Goal: Task Accomplishment & Management: Complete application form

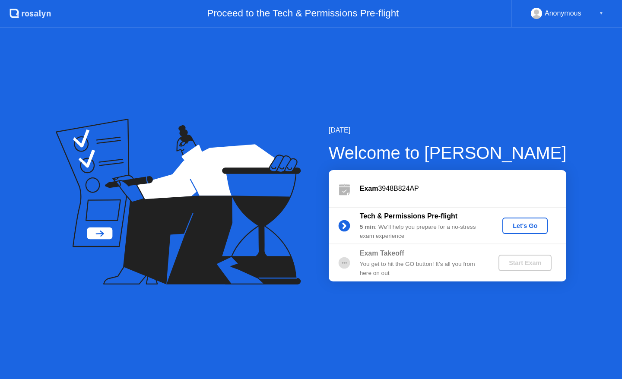
click at [519, 229] on div "Let's Go" at bounding box center [525, 226] width 38 height 7
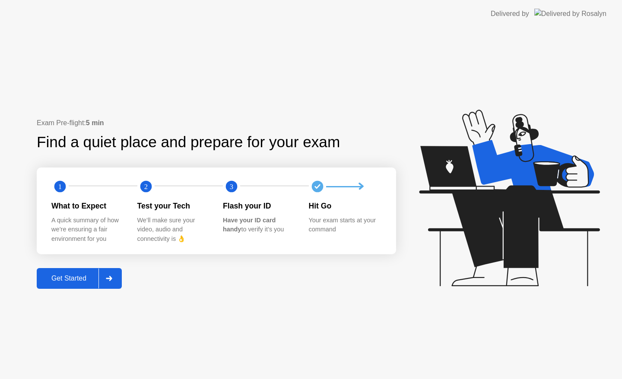
click at [83, 282] on div "Get Started" at bounding box center [68, 279] width 59 height 8
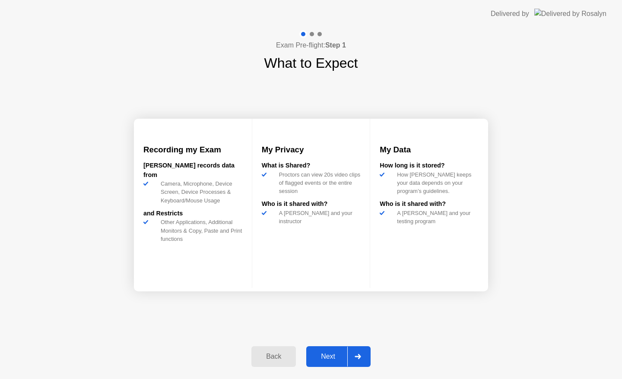
click at [335, 356] on div "Next" at bounding box center [328, 357] width 38 height 8
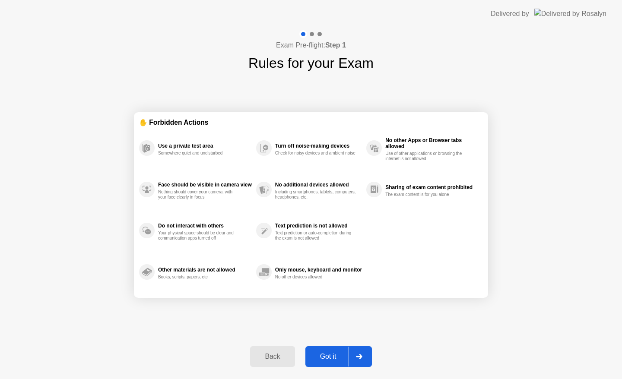
click at [331, 354] on div "Got it" at bounding box center [328, 357] width 41 height 8
select select "**********"
select select "*******"
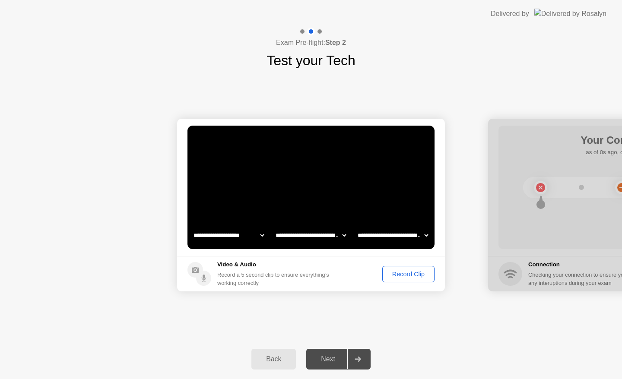
click at [399, 272] on div "Record Clip" at bounding box center [409, 274] width 46 height 7
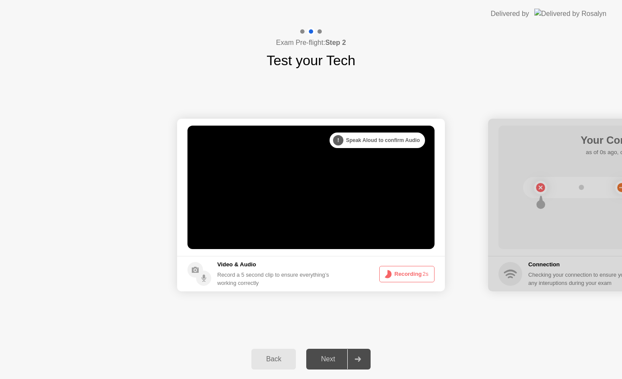
click at [406, 277] on button "Recording 2s" at bounding box center [406, 274] width 55 height 16
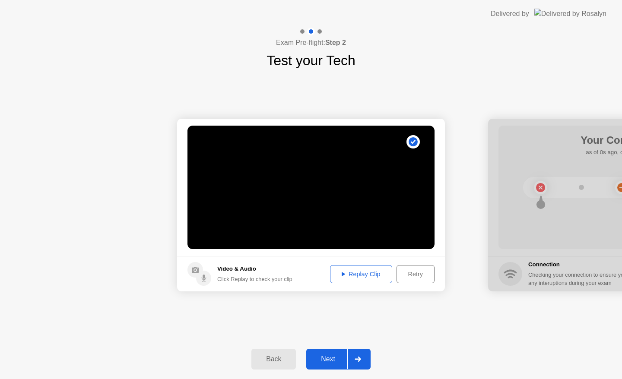
click at [365, 278] on div "Replay Clip" at bounding box center [361, 274] width 56 height 7
click at [325, 356] on div "Next" at bounding box center [328, 360] width 38 height 8
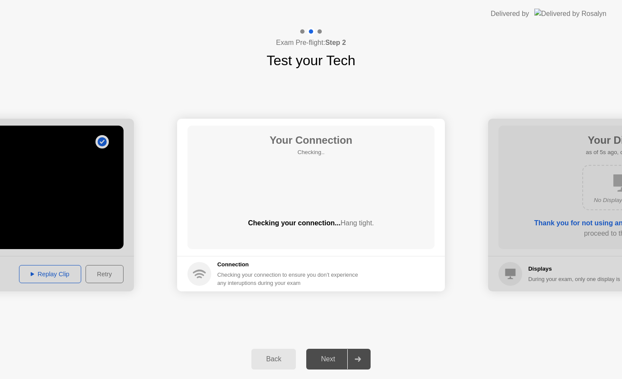
click at [231, 271] on div "Checking your connection to ensure you don’t experience any interuptions during…" at bounding box center [290, 279] width 146 height 16
drag, startPoint x: 204, startPoint y: 268, endPoint x: 211, endPoint y: 265, distance: 7.3
click at [211, 265] on icon at bounding box center [200, 274] width 24 height 24
click at [316, 187] on div "Your Connection Checking.. Checking your connection... Hang tight." at bounding box center [311, 188] width 247 height 124
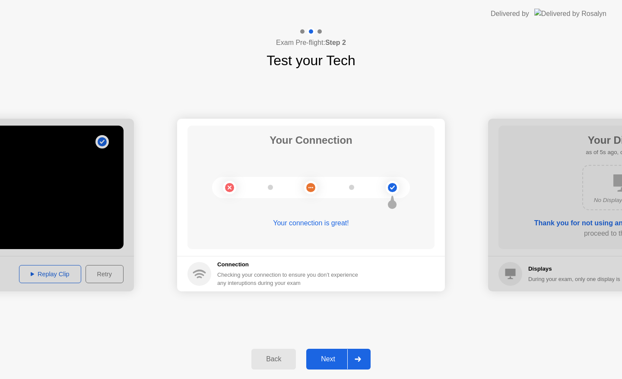
click at [337, 360] on div "Next" at bounding box center [328, 360] width 38 height 8
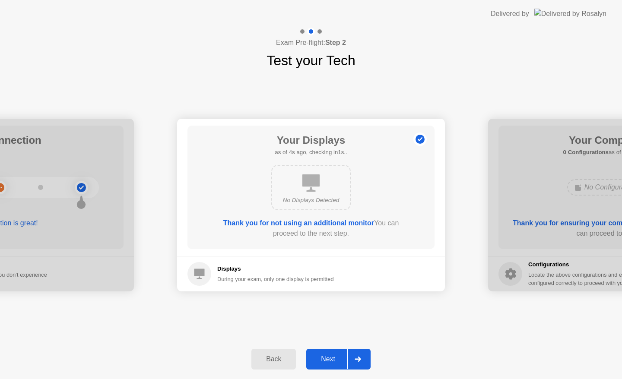
click at [315, 186] on icon at bounding box center [311, 183] width 17 height 17
click at [312, 175] on icon at bounding box center [311, 183] width 17 height 17
click at [314, 175] on icon at bounding box center [311, 183] width 17 height 17
click at [313, 175] on icon at bounding box center [311, 183] width 17 height 17
click at [277, 193] on div "No Displays Detected" at bounding box center [311, 187] width 80 height 45
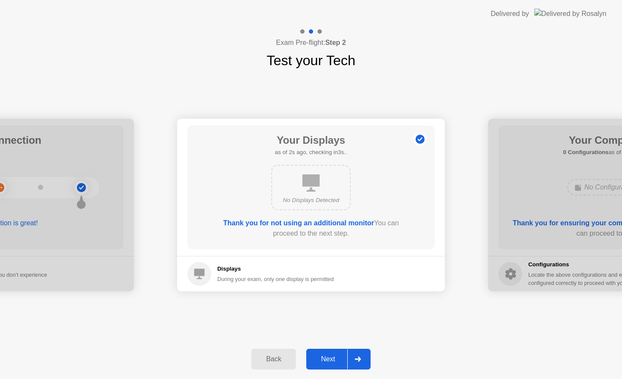
click at [326, 207] on div "No Displays Detected" at bounding box center [311, 187] width 80 height 45
click at [293, 225] on b "Thank you for not using an additional monitor" at bounding box center [298, 223] width 151 height 7
click at [328, 356] on div "Next" at bounding box center [328, 360] width 38 height 8
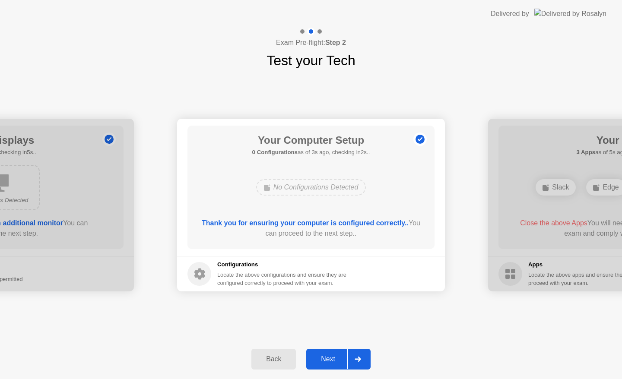
click at [322, 351] on button "Next" at bounding box center [338, 359] width 64 height 21
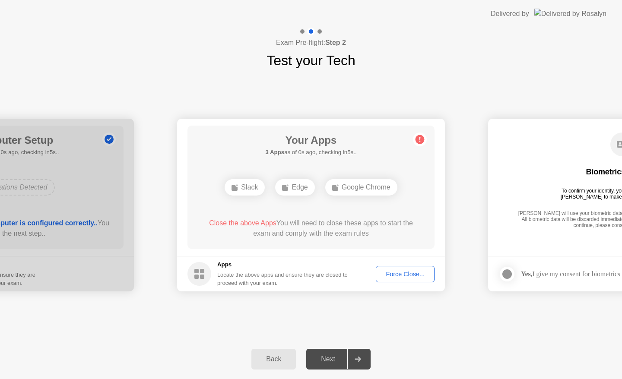
click at [397, 279] on button "Force Close..." at bounding box center [405, 274] width 59 height 16
click at [309, 261] on h5 "Apps" at bounding box center [282, 265] width 131 height 9
click at [419, 143] on circle at bounding box center [420, 139] width 9 height 9
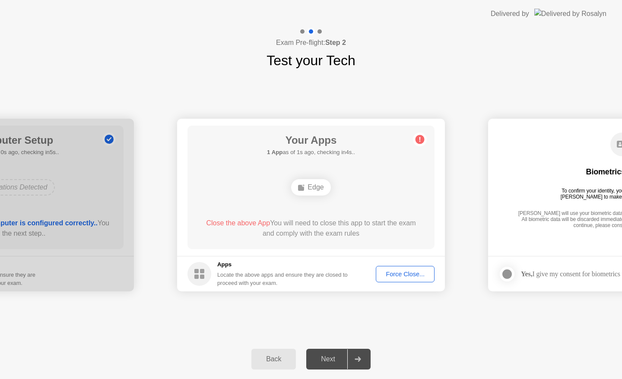
click at [326, 246] on div "Your Apps 1 App as of 1s ago, checking in4s.. Edge Close the above App You will…" at bounding box center [311, 188] width 247 height 124
click at [390, 279] on button "Force Close..." at bounding box center [405, 274] width 59 height 16
click at [233, 220] on span "Close the above App" at bounding box center [238, 223] width 64 height 7
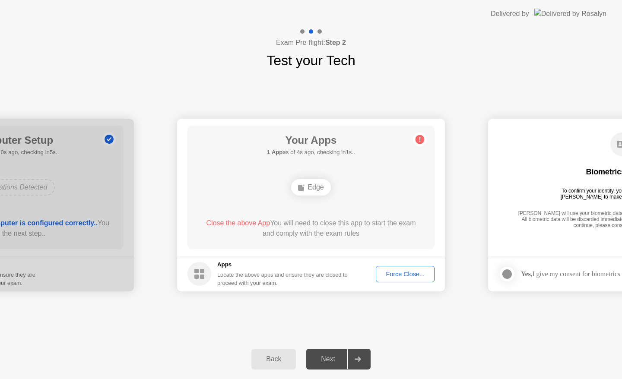
click at [410, 278] on div "Force Close..." at bounding box center [405, 274] width 53 height 7
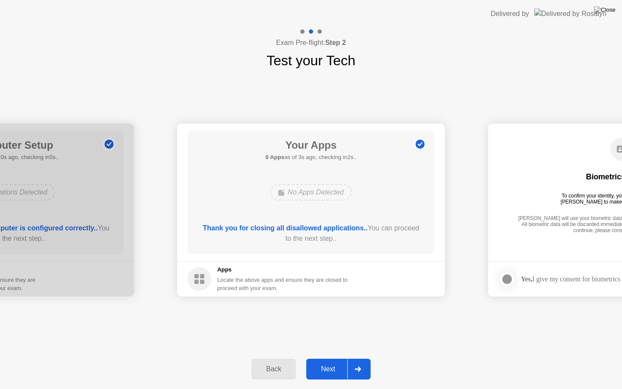
click at [307, 283] on div "Locate the above apps and ensure they are closed to proceed with your exam." at bounding box center [282, 284] width 131 height 16
click at [333, 284] on div "Locate the above apps and ensure they are closed to proceed with your exam." at bounding box center [282, 284] width 131 height 16
click at [327, 365] on div "Next" at bounding box center [328, 369] width 38 height 8
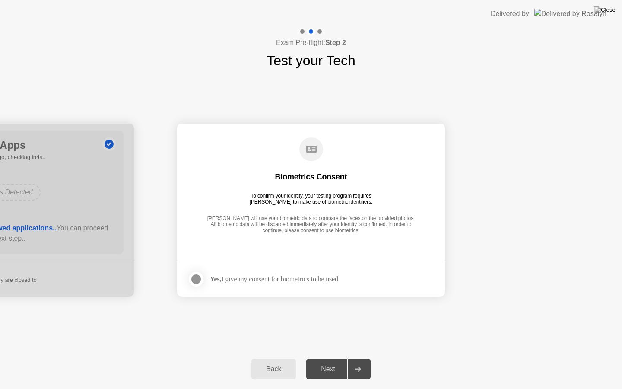
click at [278, 375] on button "Back" at bounding box center [274, 369] width 45 height 21
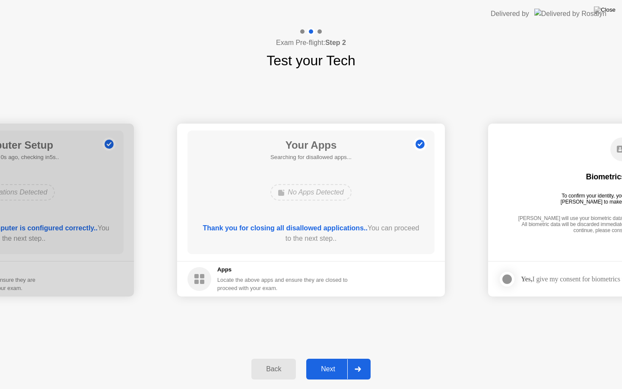
click at [322, 367] on div "Next" at bounding box center [328, 369] width 38 height 8
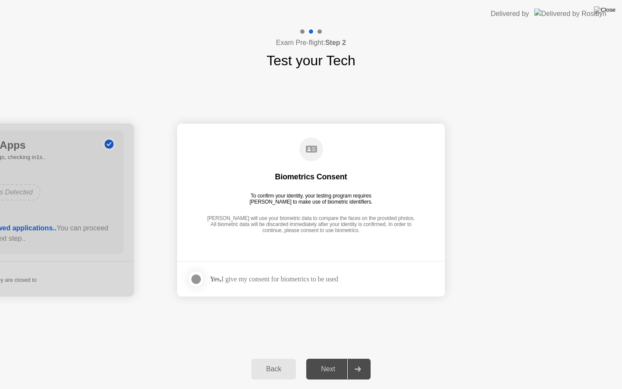
click at [201, 283] on div at bounding box center [196, 279] width 10 height 10
click at [324, 363] on button "Next" at bounding box center [338, 369] width 64 height 21
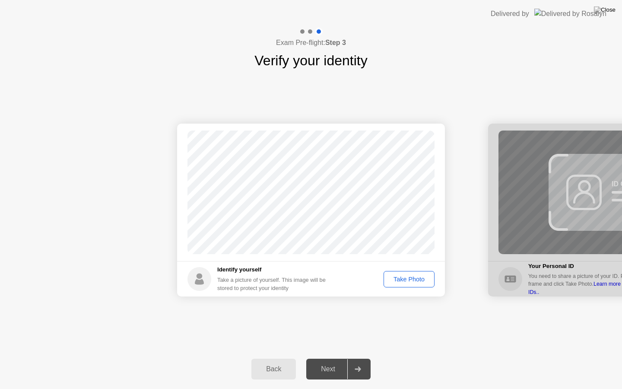
click at [408, 280] on div "Take Photo" at bounding box center [409, 279] width 45 height 7
click at [334, 372] on div "Next" at bounding box center [328, 369] width 38 height 8
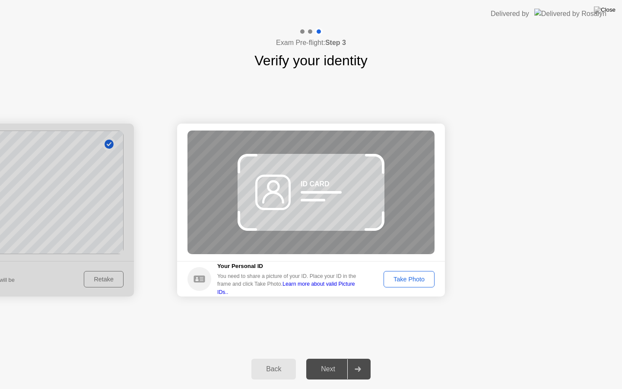
click at [419, 284] on button "Take Photo" at bounding box center [409, 279] width 51 height 16
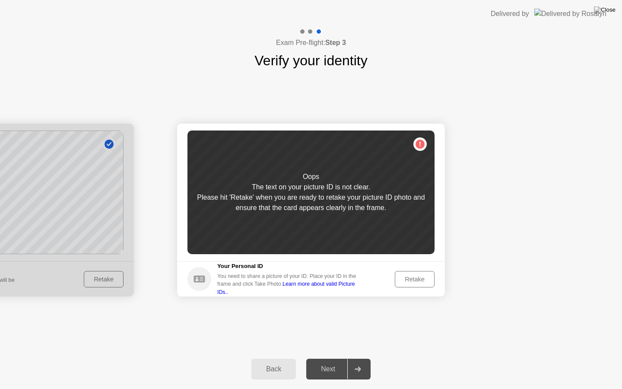
click at [416, 284] on button "Retake" at bounding box center [415, 279] width 40 height 16
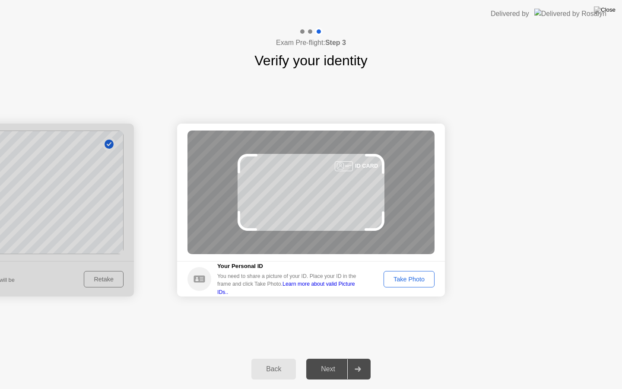
click at [421, 286] on button "Take Photo" at bounding box center [409, 279] width 51 height 16
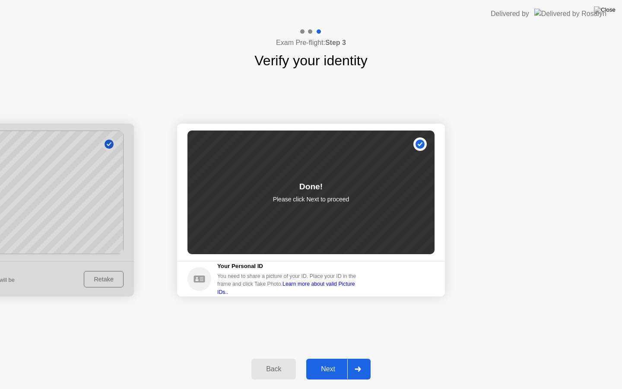
click at [329, 363] on button "Next" at bounding box center [338, 369] width 64 height 21
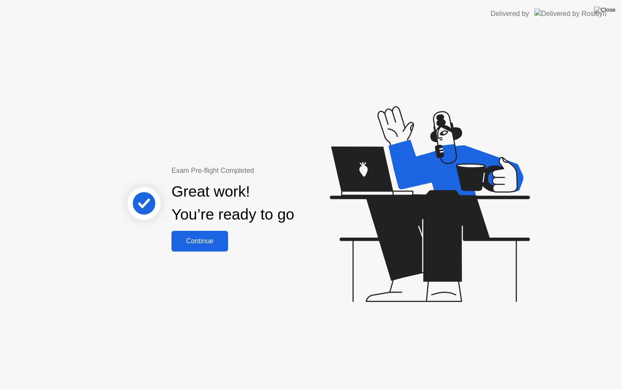
click at [210, 248] on button "Continue" at bounding box center [200, 241] width 57 height 21
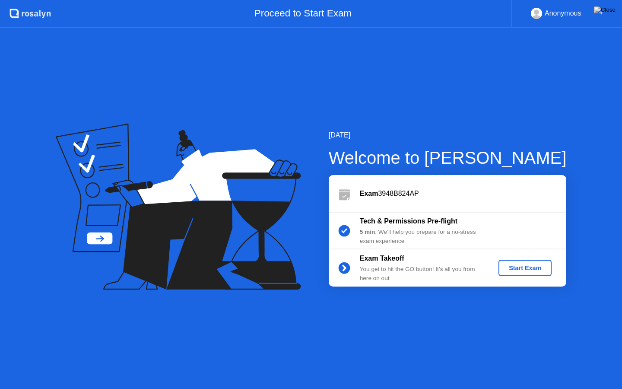
click at [511, 274] on button "Start Exam" at bounding box center [525, 268] width 53 height 16
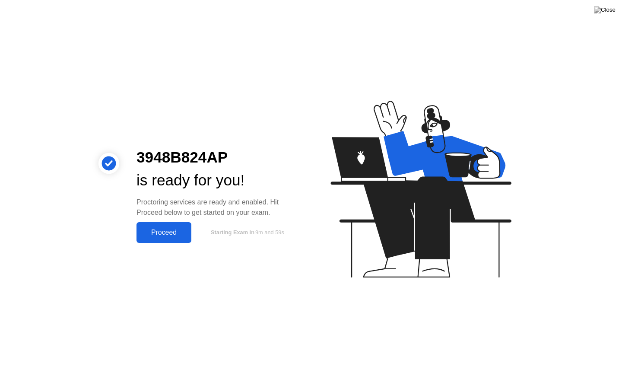
click at [156, 236] on div "Proceed" at bounding box center [164, 233] width 50 height 8
